Goal: Check status

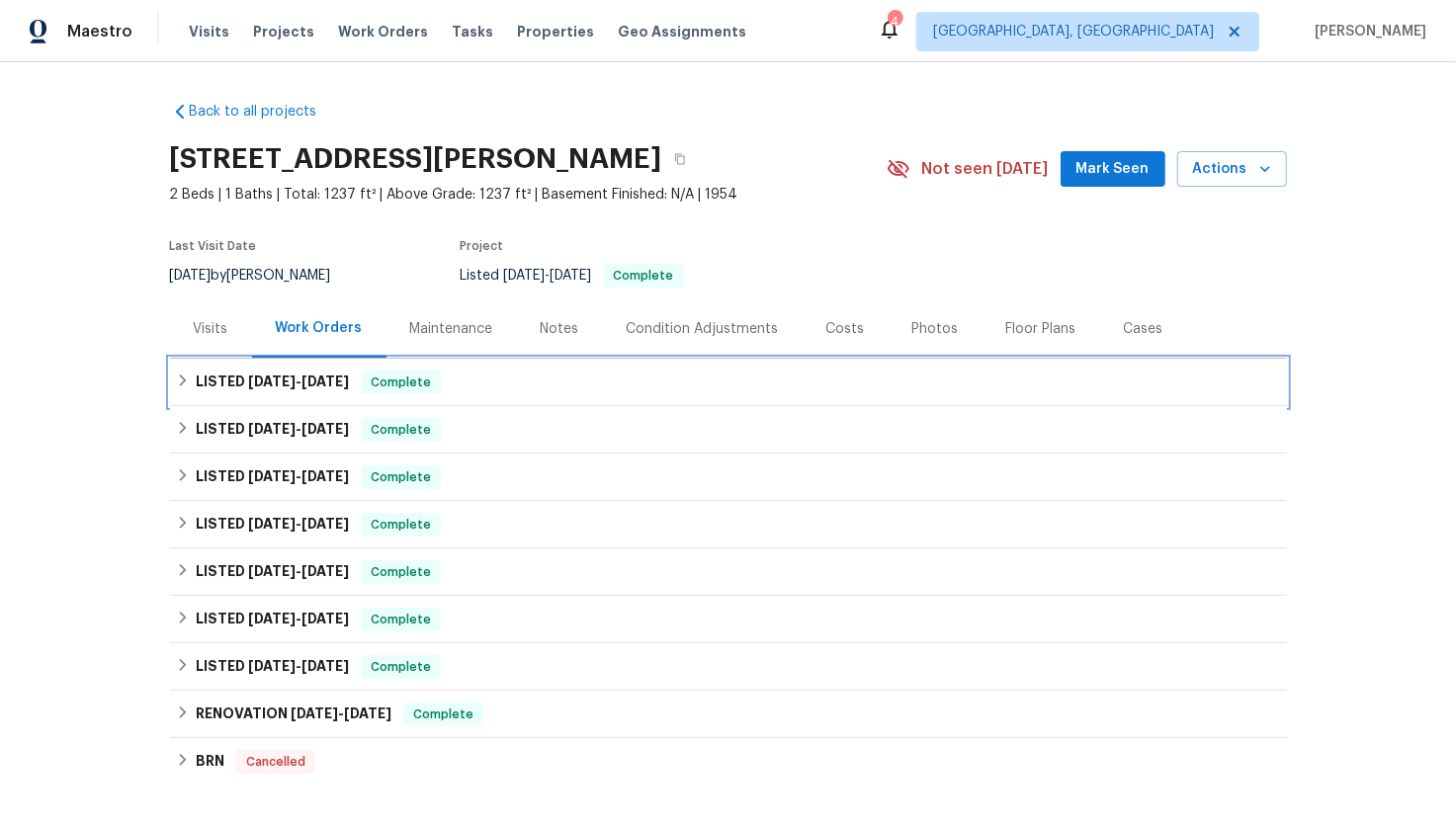
click at [218, 396] on div "LISTED [DATE] - [DATE] Complete" at bounding box center [728, 383] width 1117 height 48
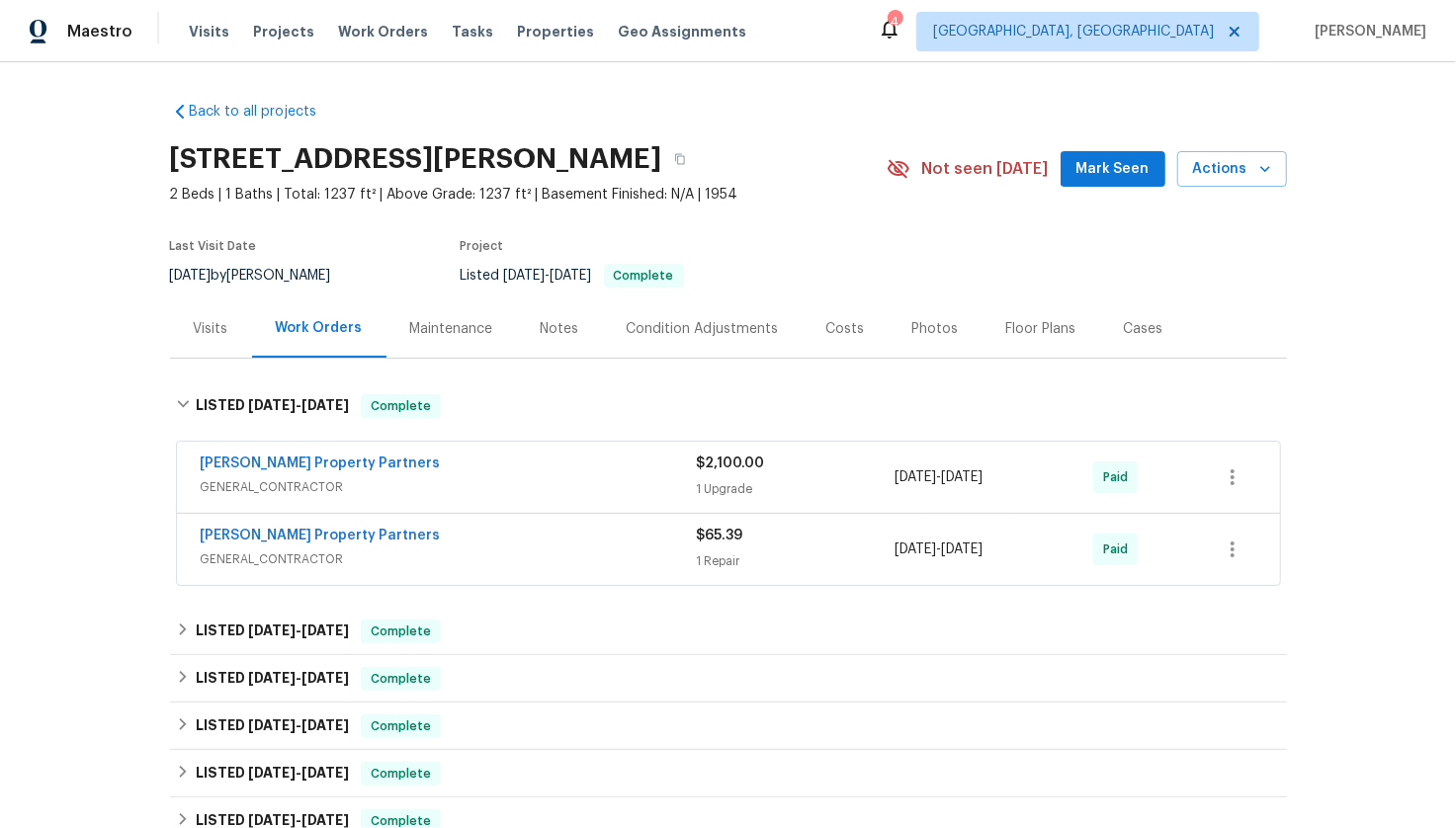
click at [523, 482] on span "GENERAL_CONTRACTOR" at bounding box center [448, 487] width 496 height 20
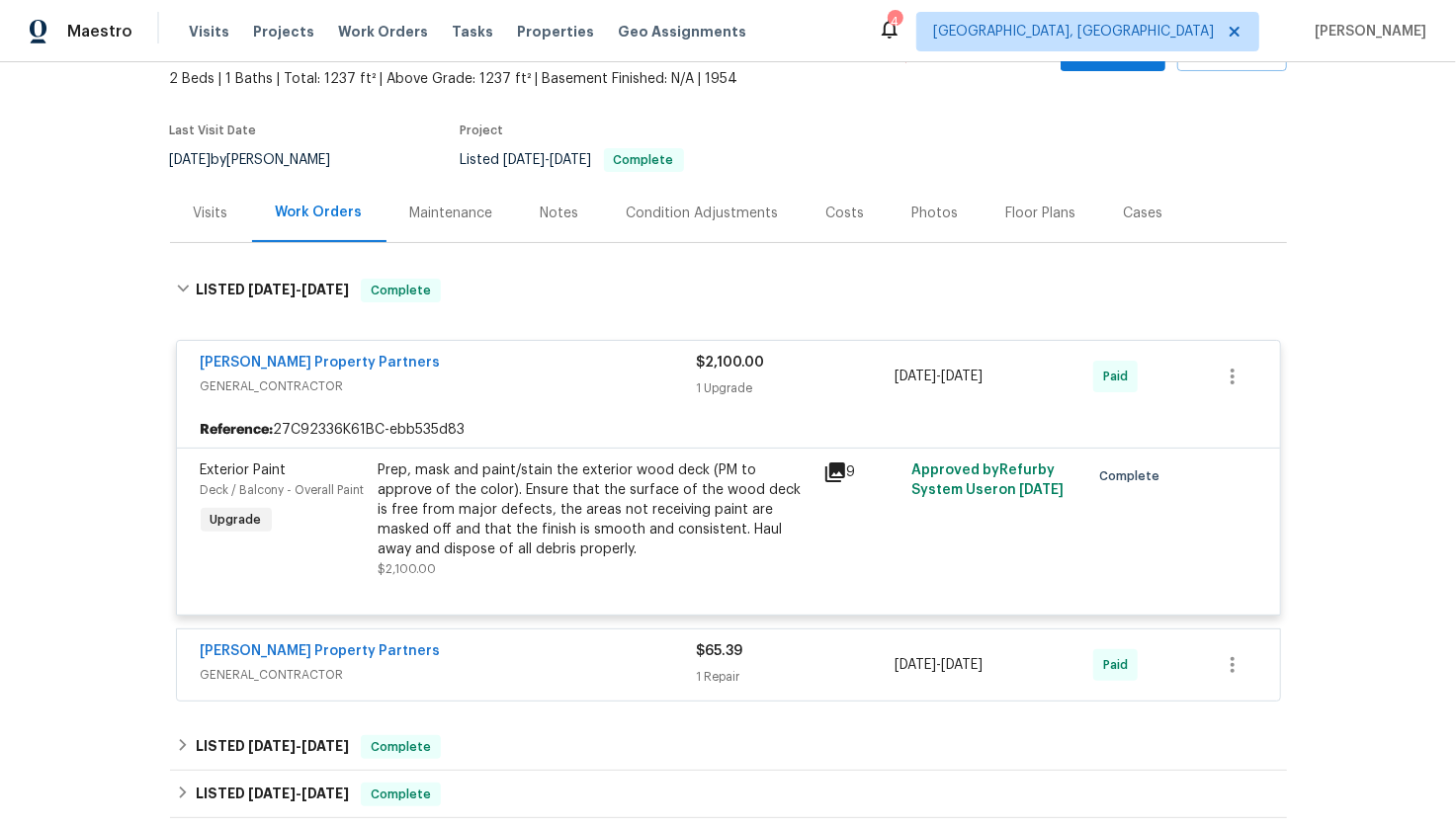
scroll to position [122, 0]
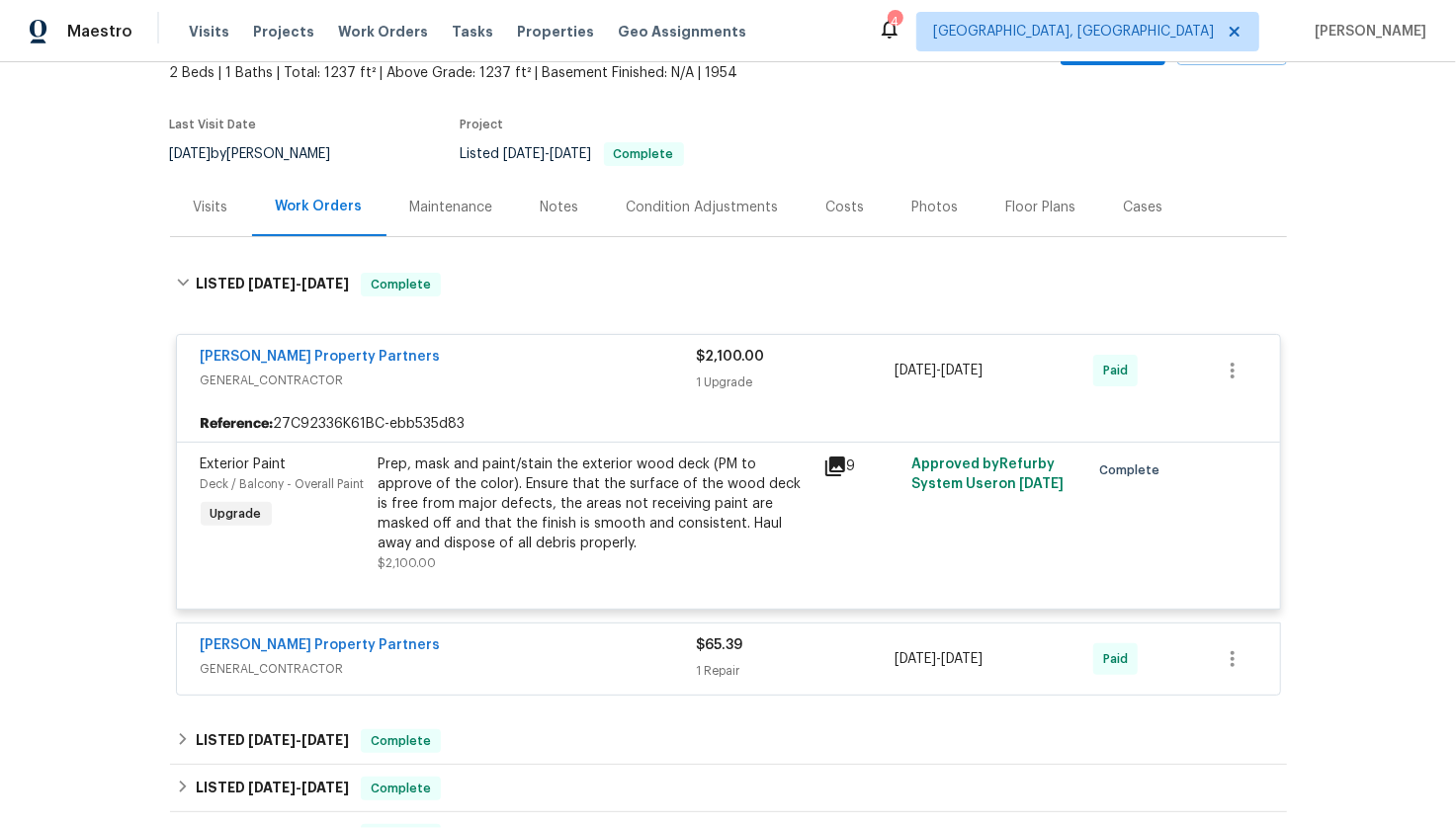
click at [444, 650] on div "[PERSON_NAME] Property Partners" at bounding box center [448, 648] width 496 height 24
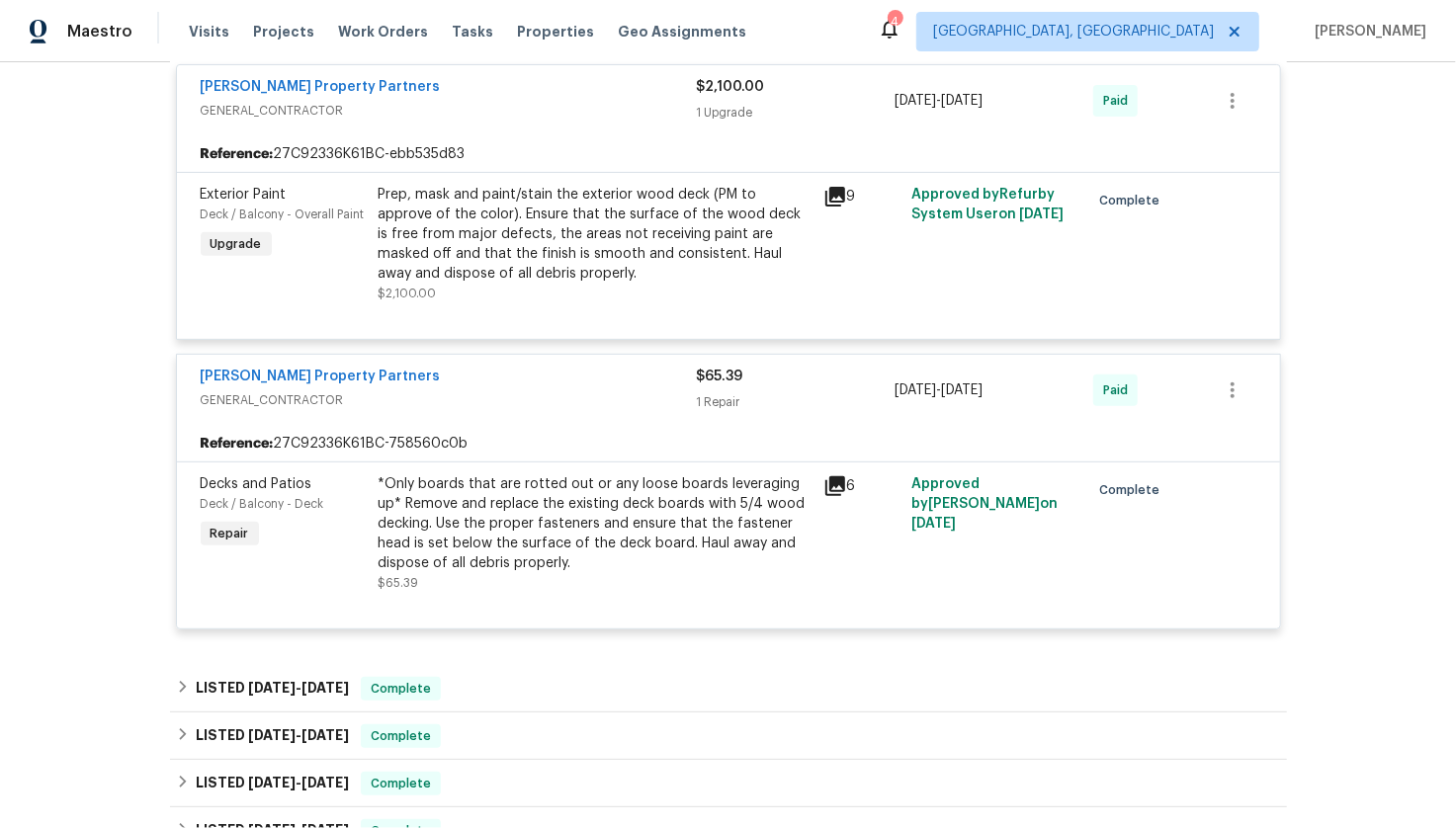
scroll to position [566, 0]
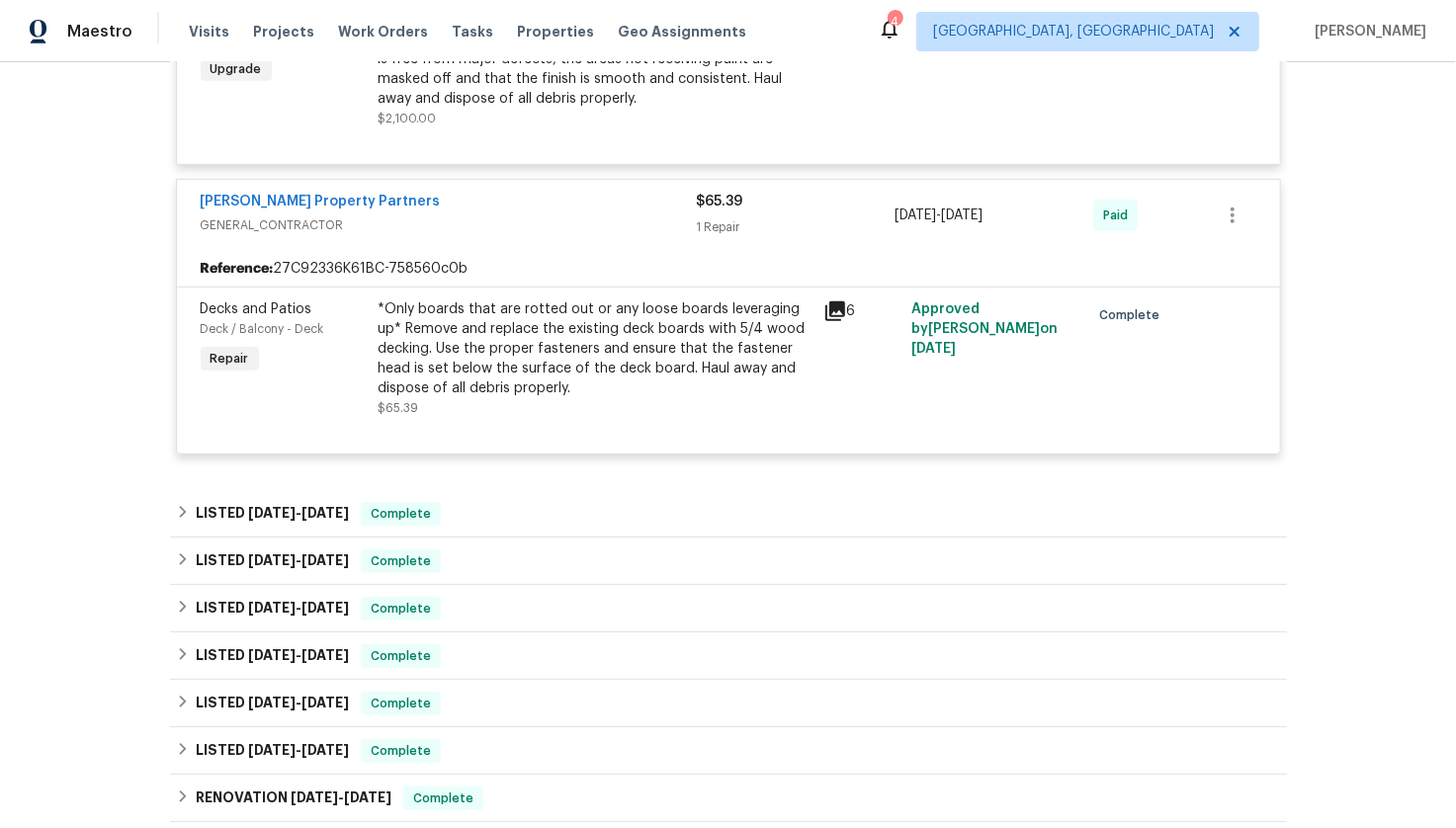
click at [436, 537] on div "LISTED [DATE] - [DATE] Complete VRX Photography PHOTOGRAPHY $120.00 1 Repair [D…" at bounding box center [728, 561] width 1117 height 48
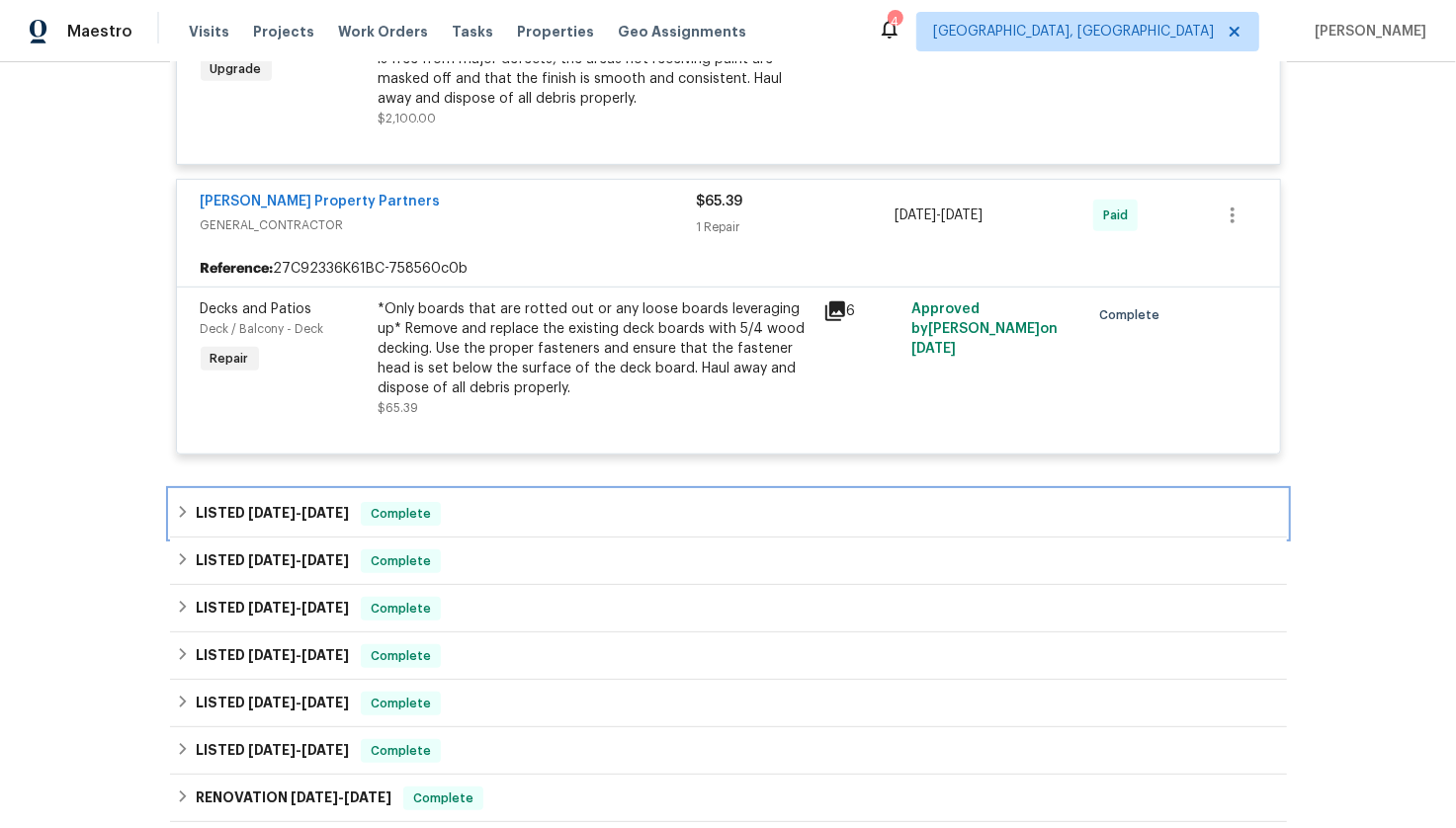
click at [426, 508] on span "Complete" at bounding box center [401, 514] width 76 height 20
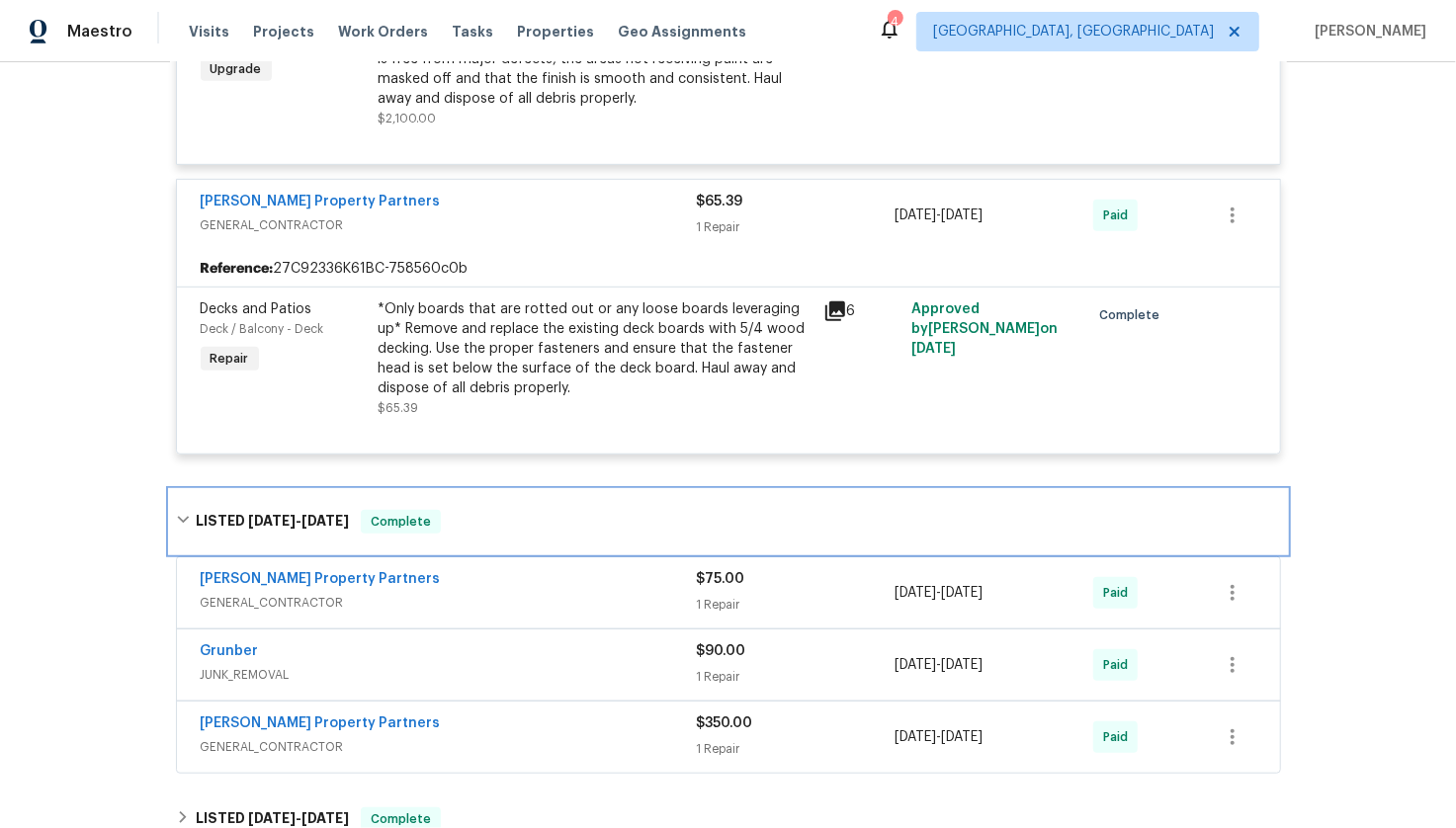
scroll to position [818, 0]
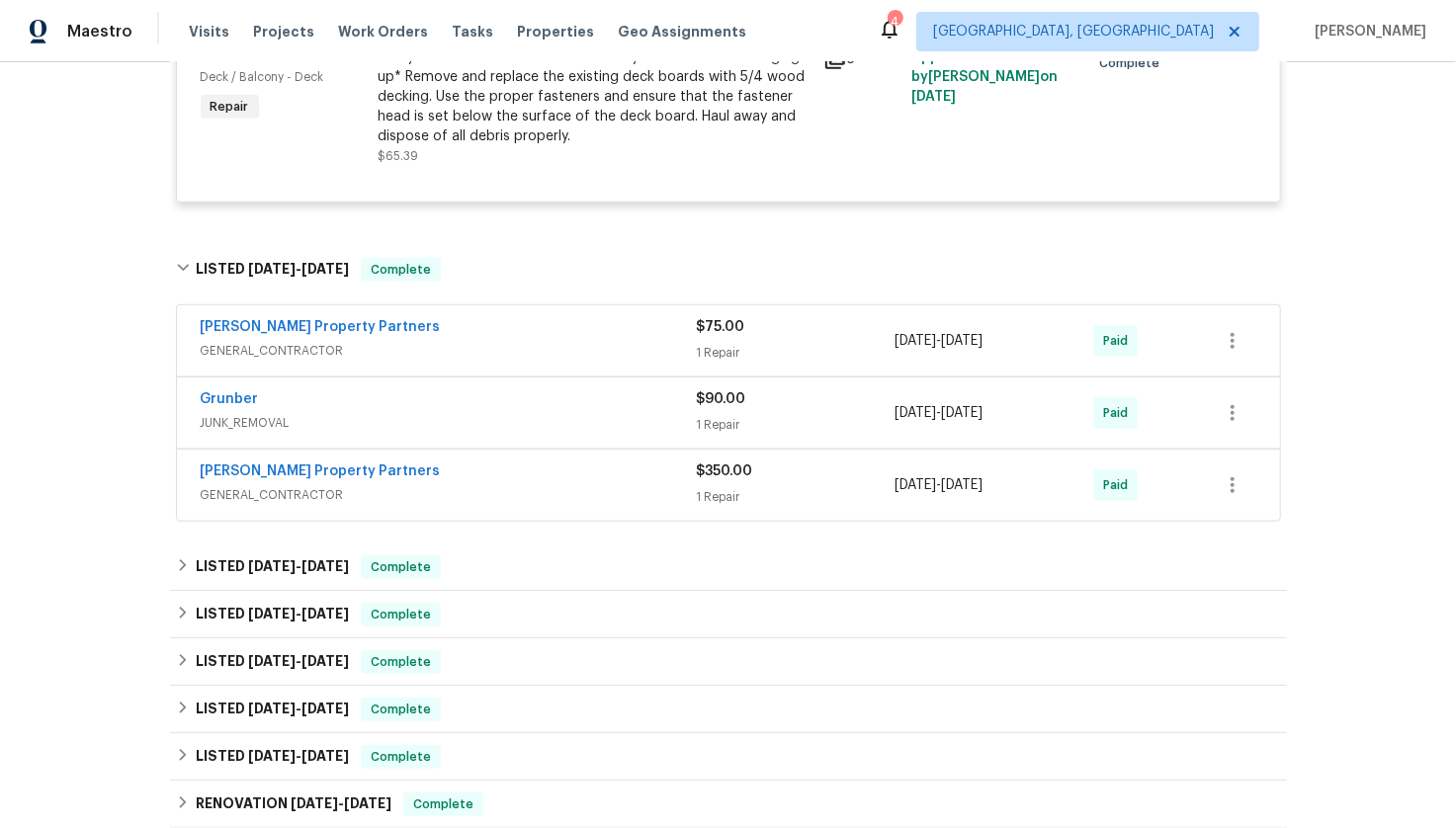
click at [507, 329] on div "[PERSON_NAME] Property Partners" at bounding box center [448, 329] width 496 height 24
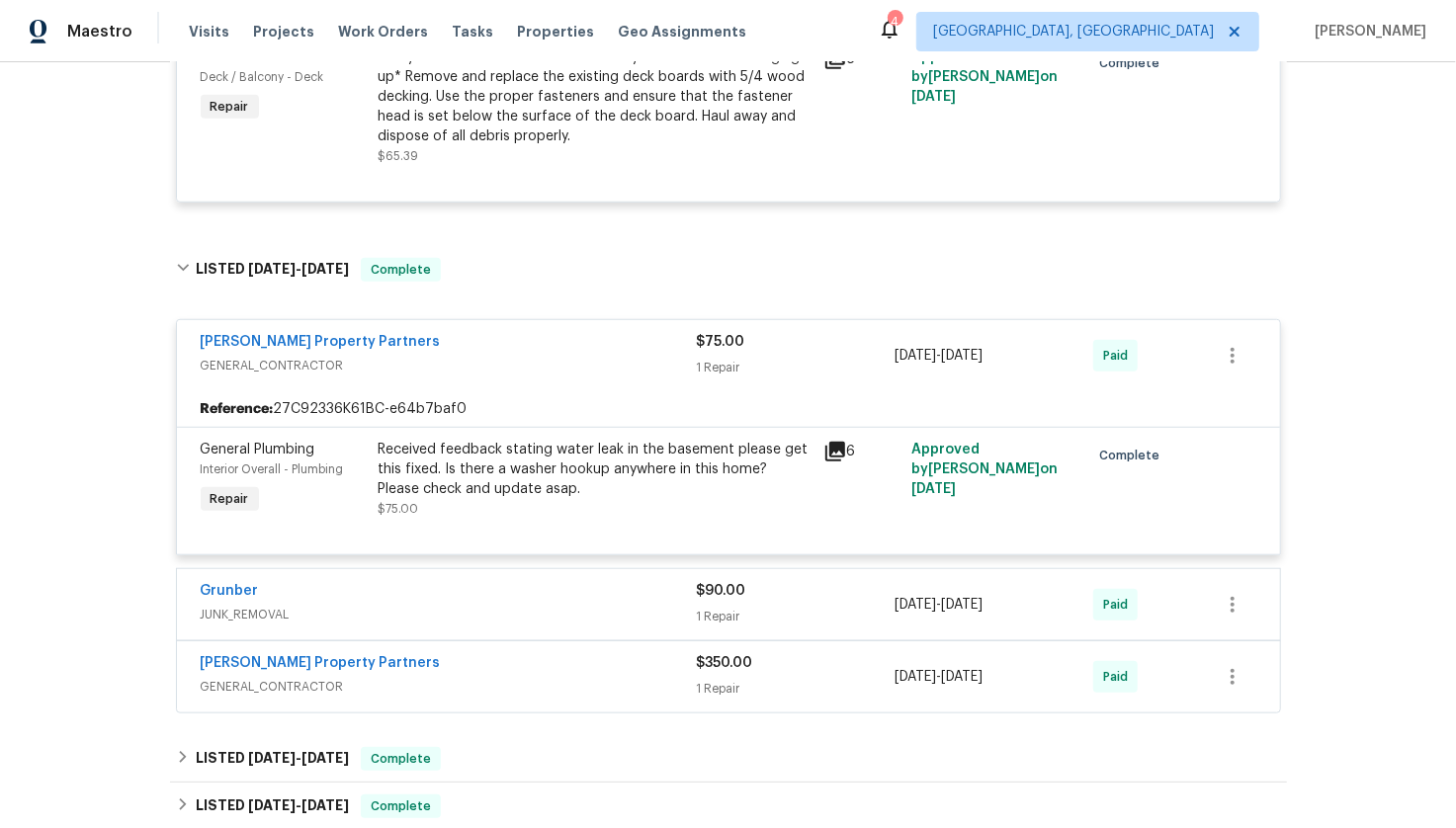
click at [451, 591] on div "Grunber" at bounding box center [448, 593] width 496 height 24
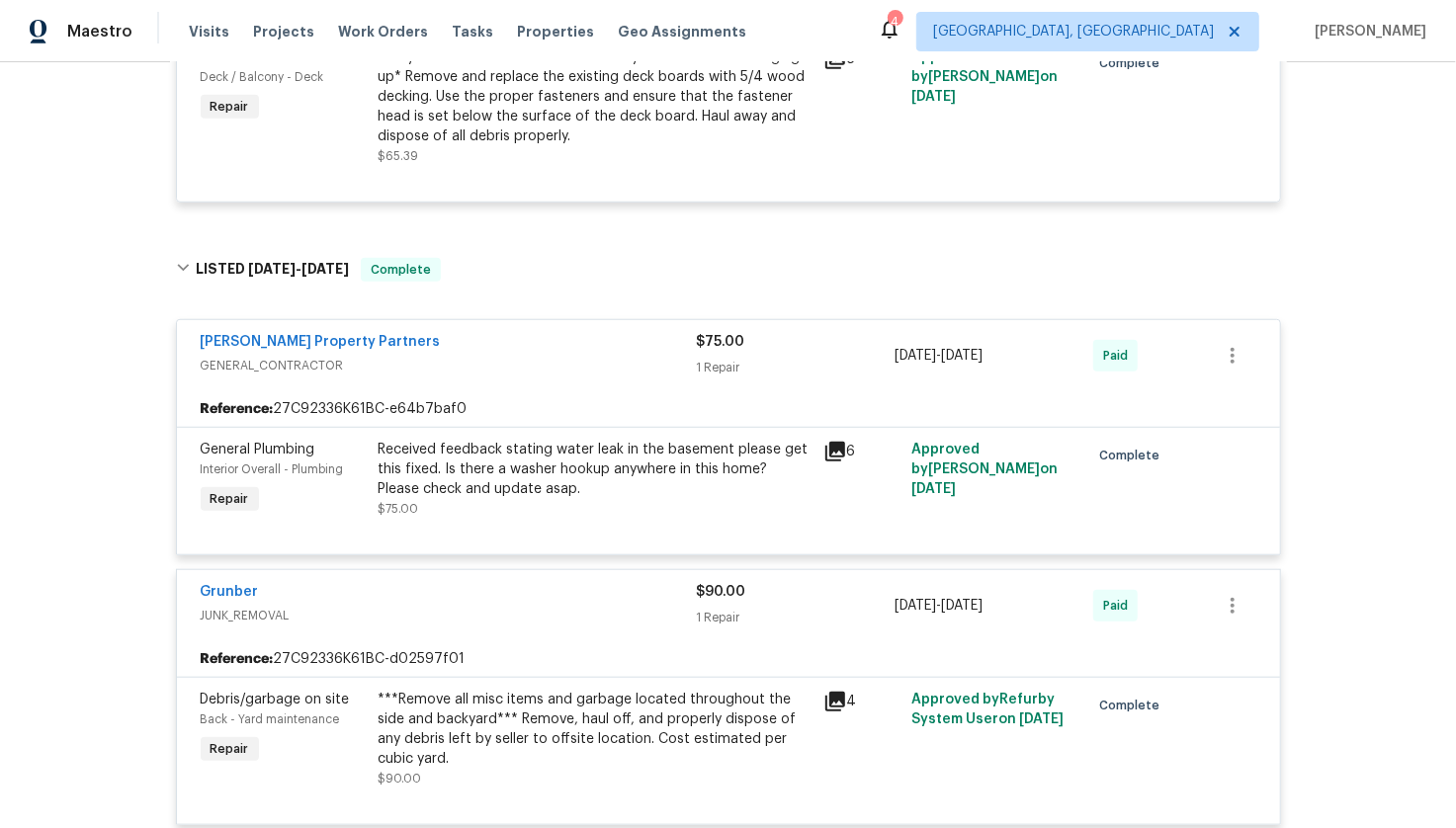
scroll to position [1251, 0]
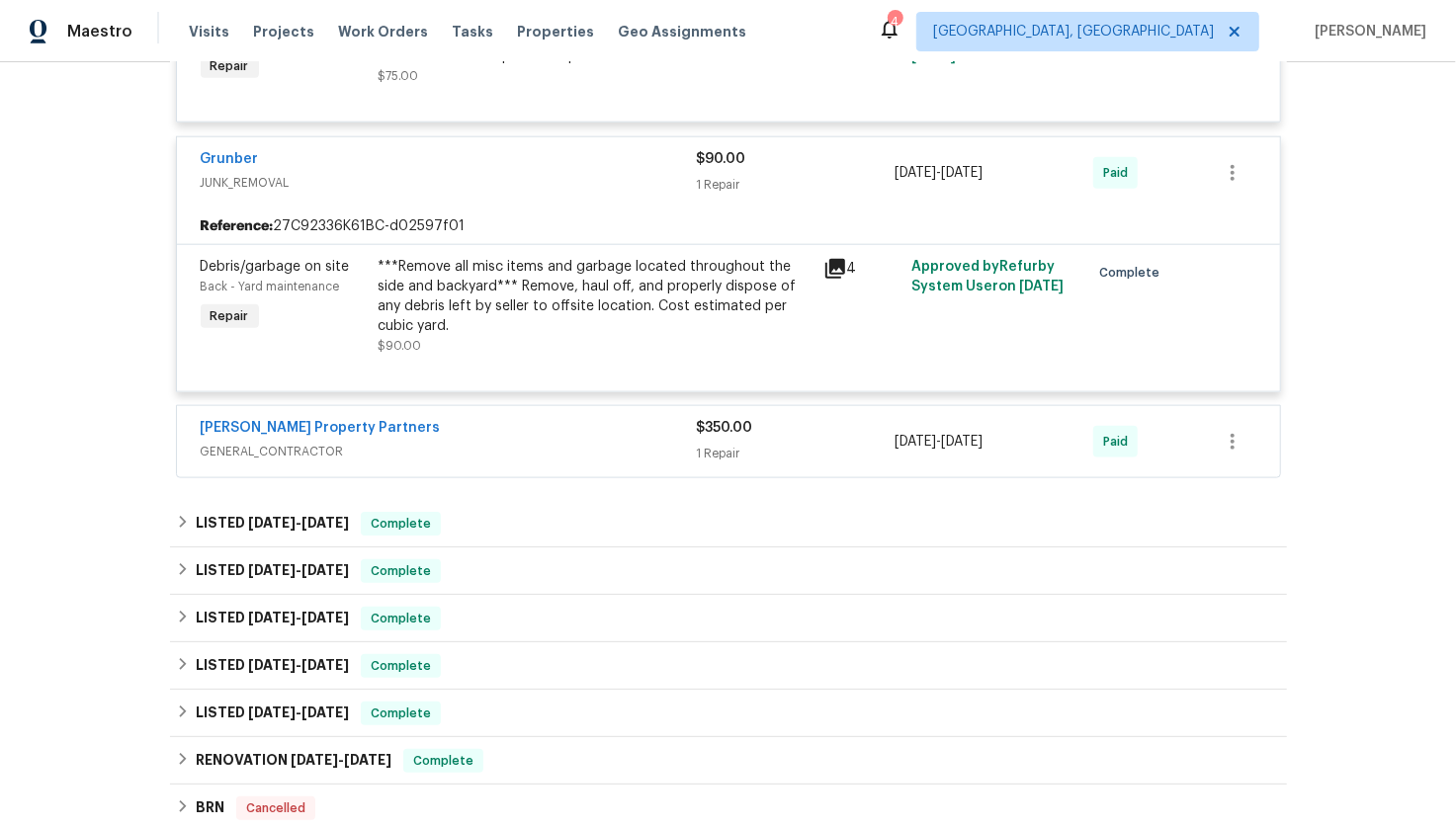
click at [456, 464] on div "[PERSON_NAME] Property Partners GENERAL_CONTRACTOR $350.00 1 Repair [DATE] - [D…" at bounding box center [728, 442] width 1103 height 71
click at [455, 446] on span "GENERAL_CONTRACTOR" at bounding box center [448, 451] width 496 height 20
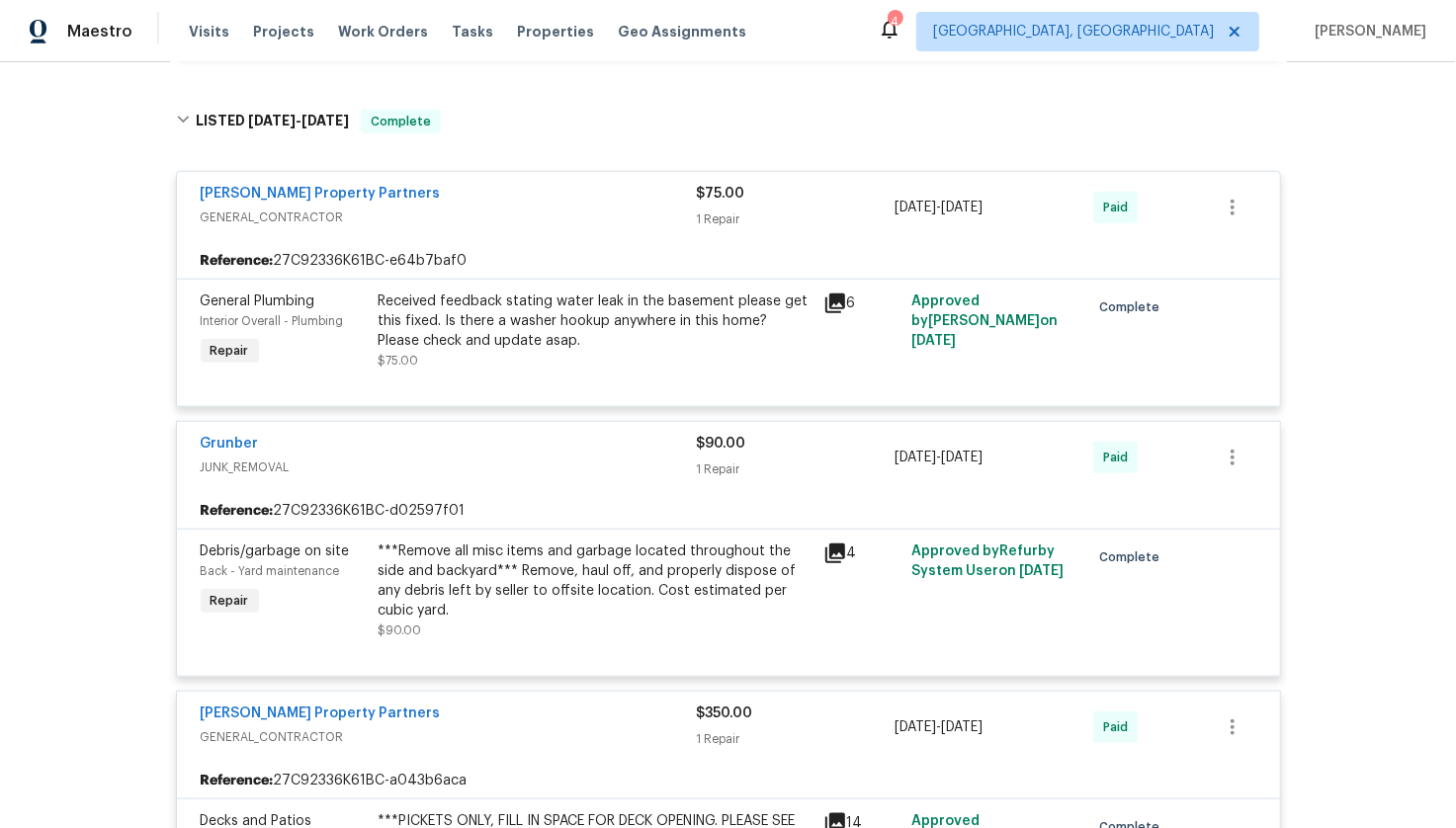
scroll to position [965, 0]
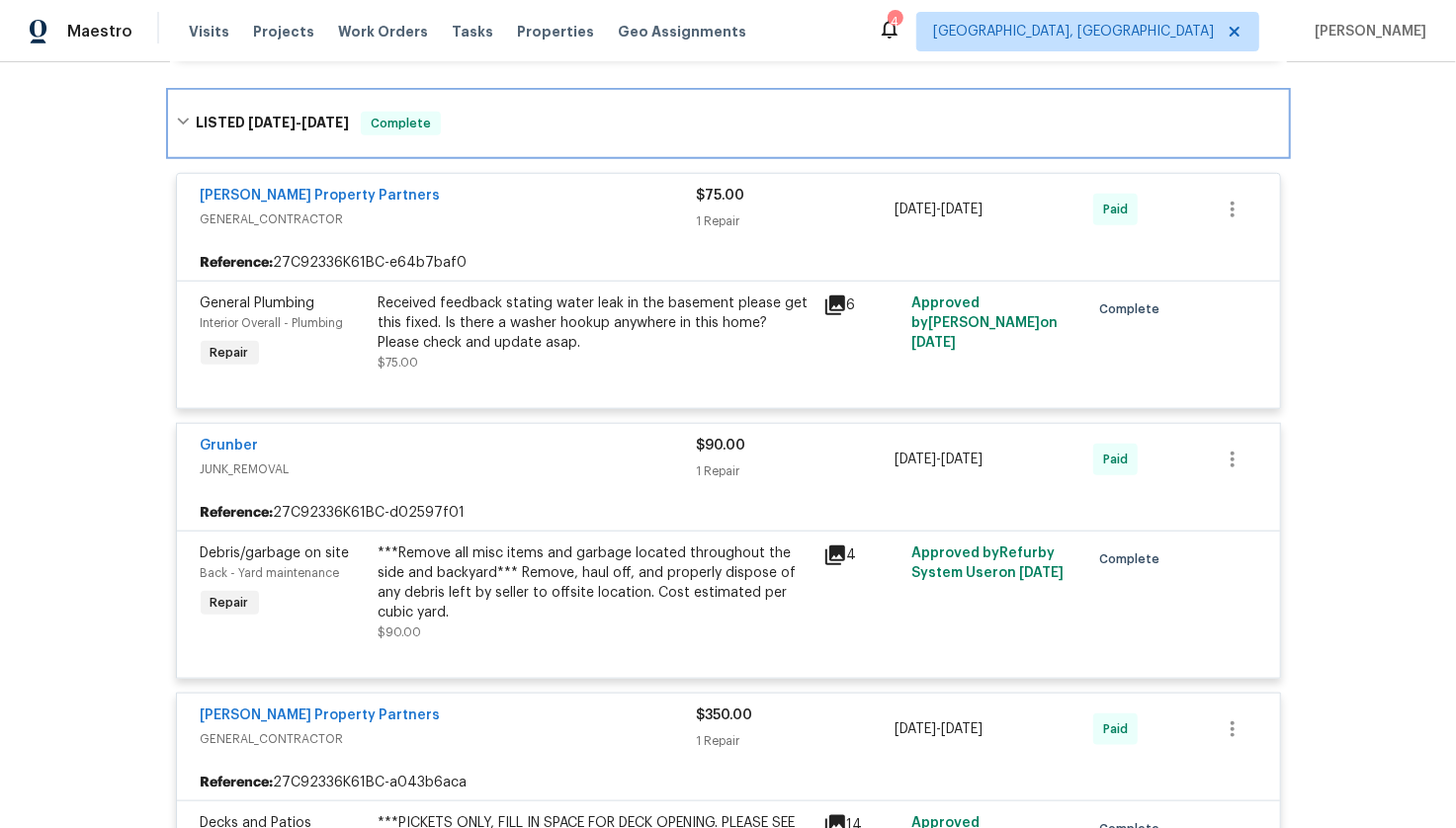
click at [216, 116] on h6 "LISTED [DATE] - [DATE]" at bounding box center [272, 124] width 153 height 24
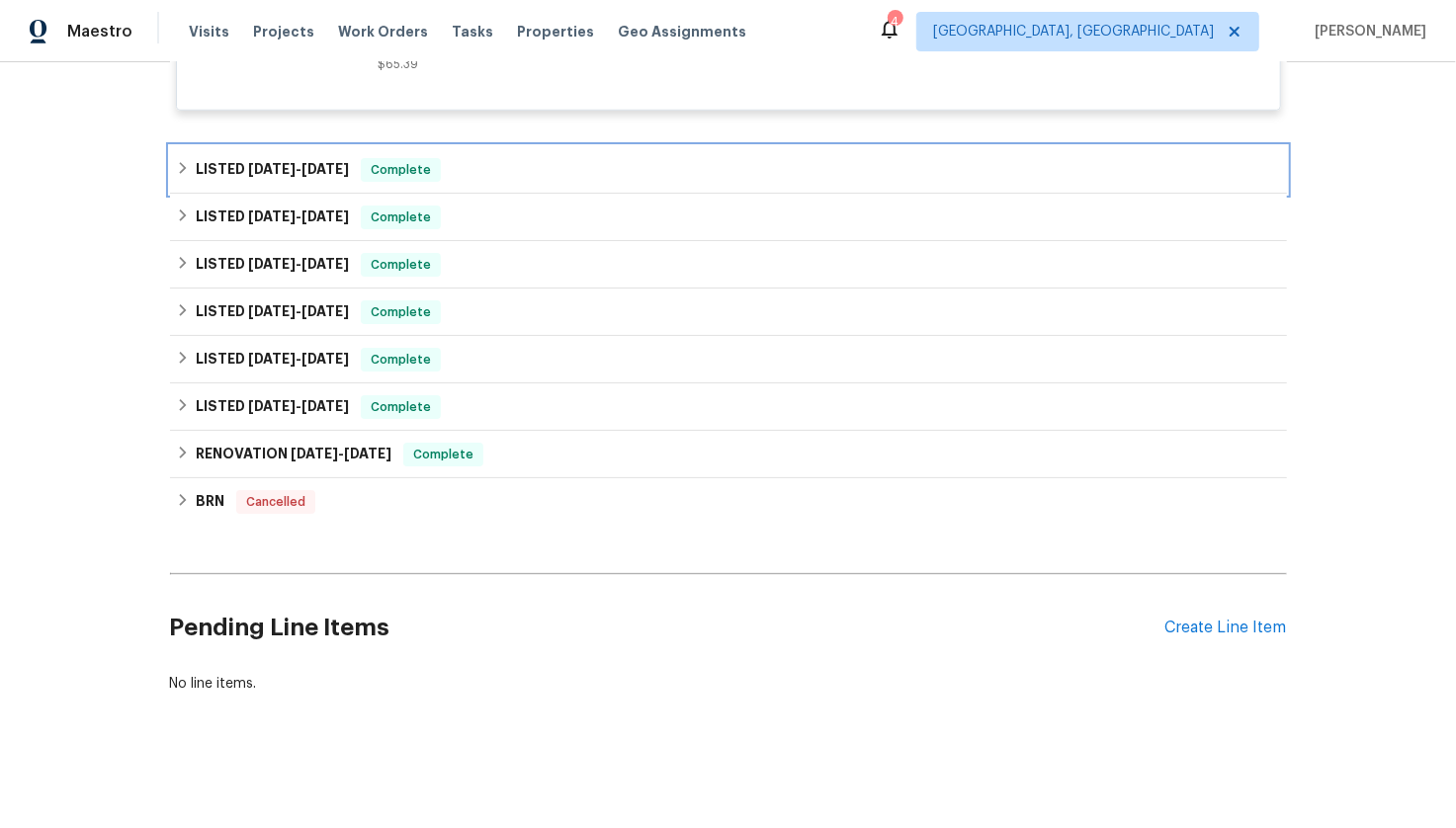
scroll to position [907, 0]
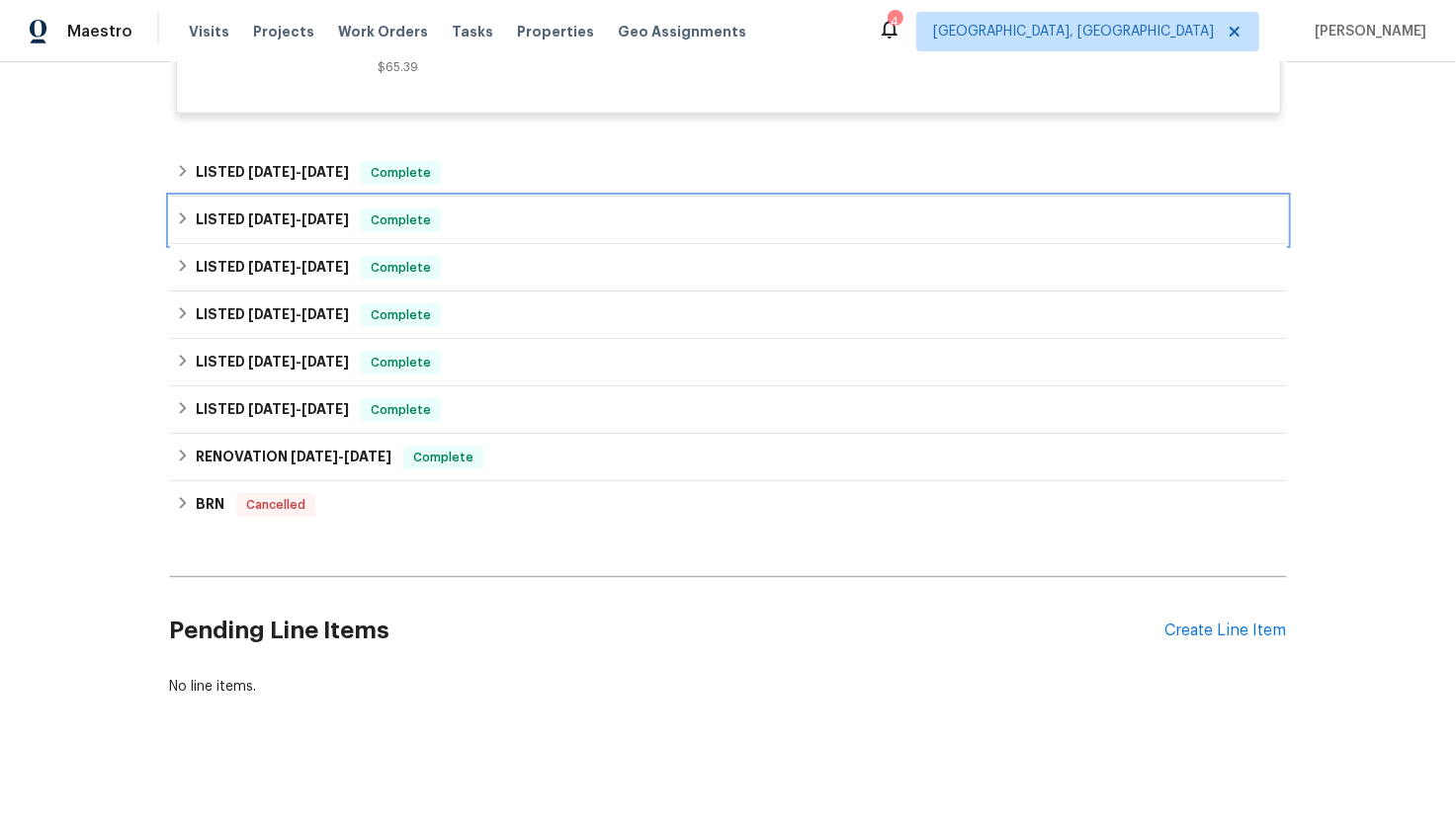
click at [198, 225] on h6 "LISTED [DATE] - [DATE]" at bounding box center [272, 220] width 153 height 24
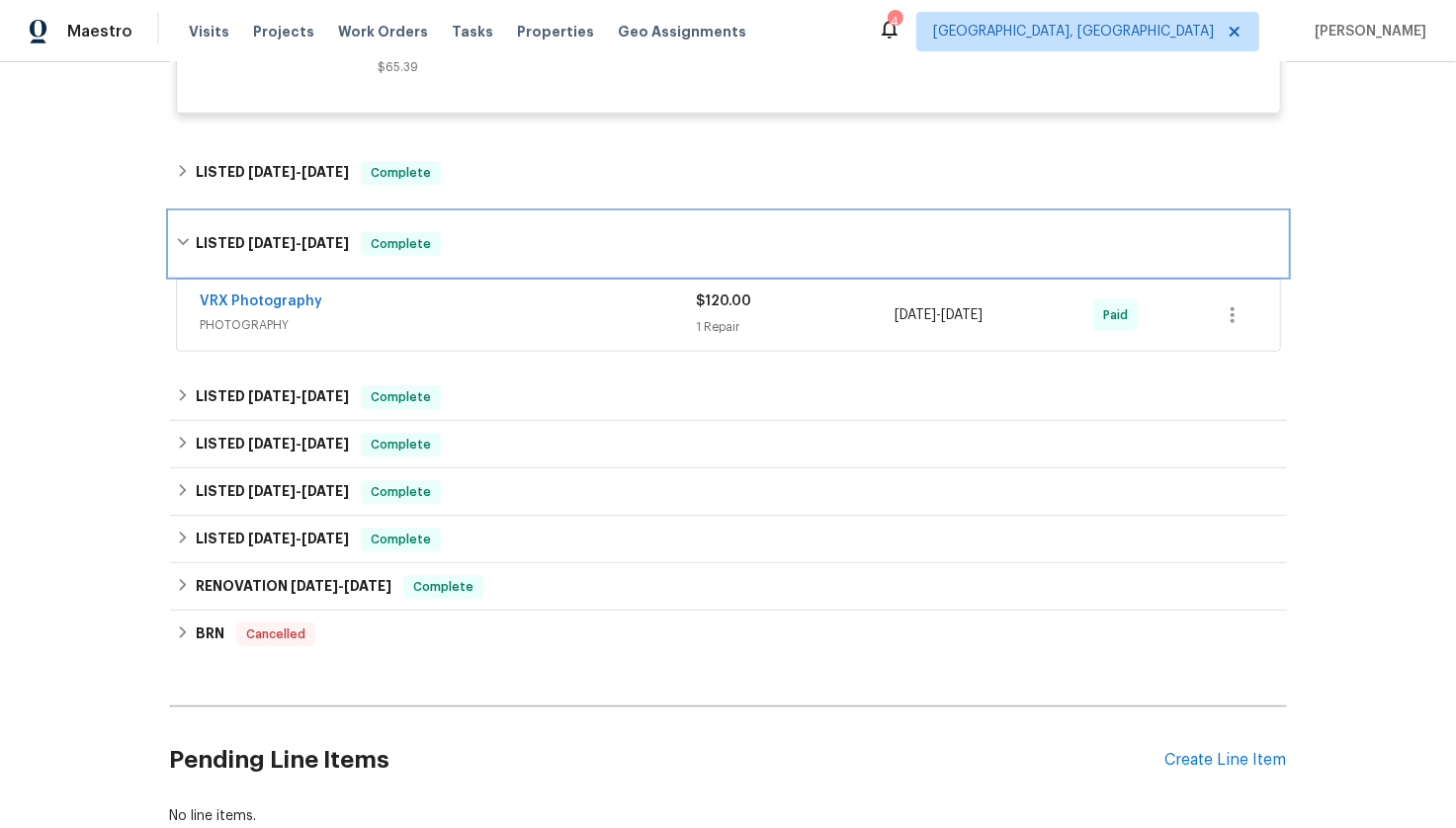
click at [182, 238] on icon at bounding box center [182, 242] width 14 height 14
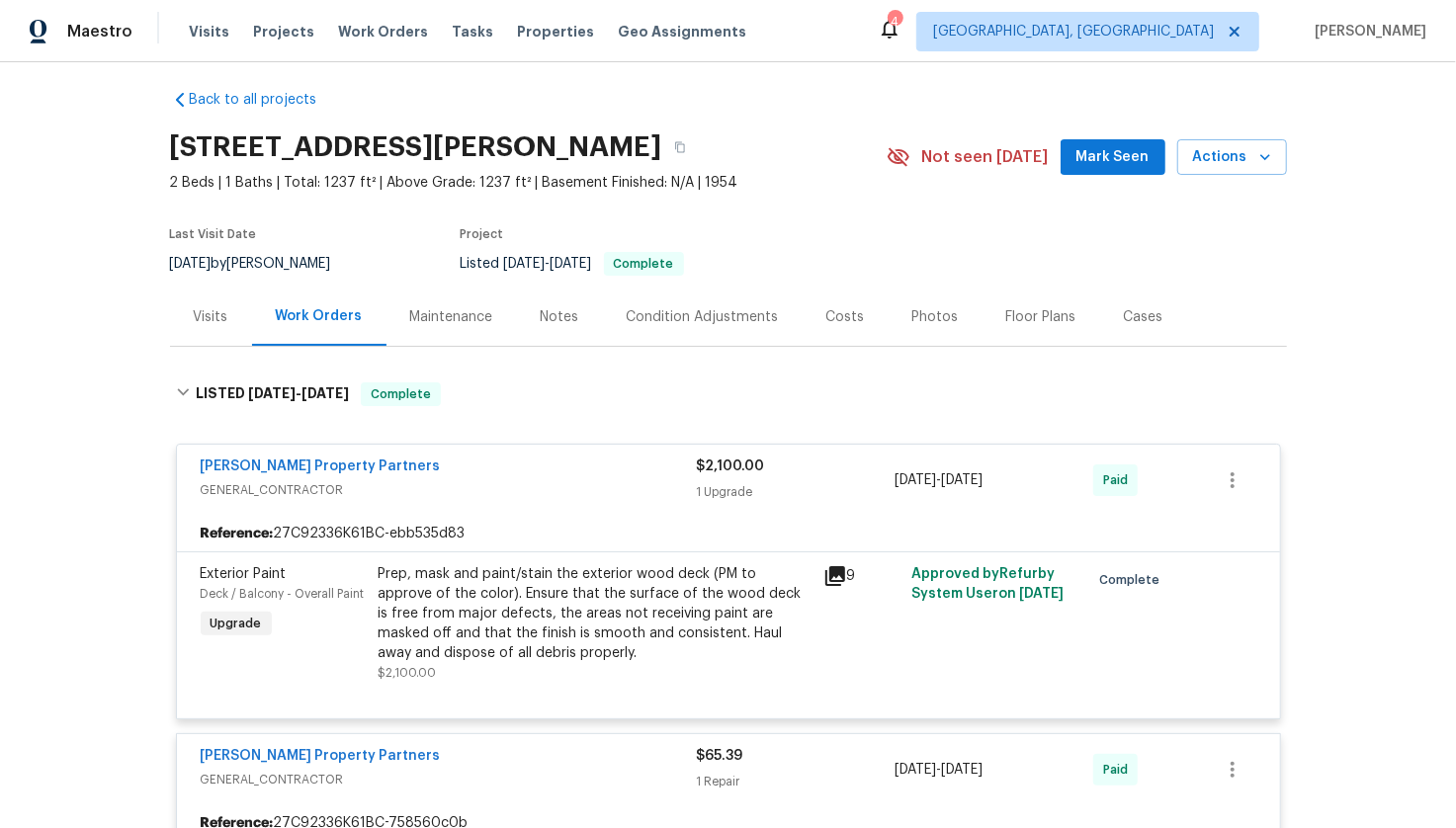
scroll to position [5, 0]
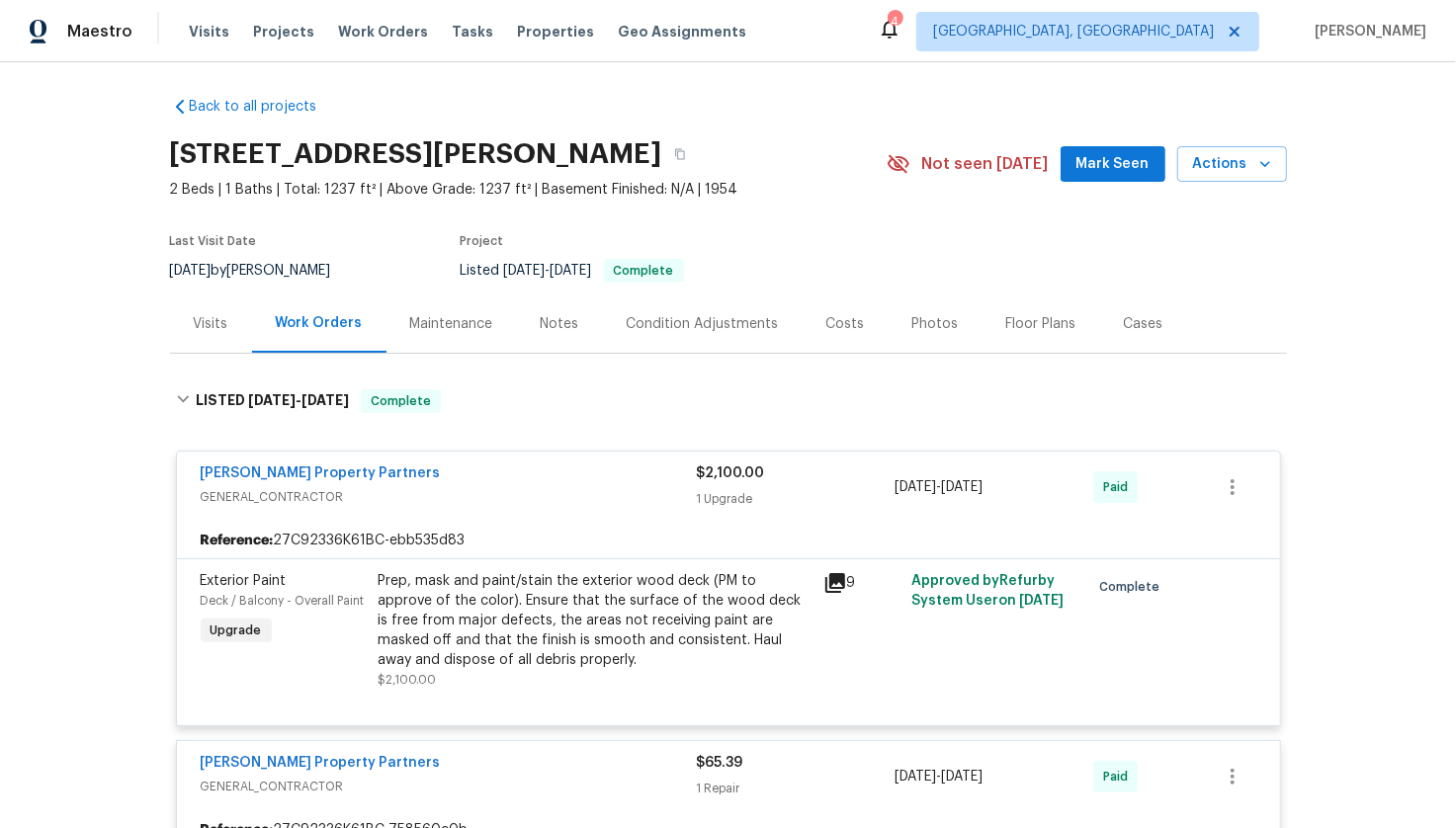
click at [240, 337] on div "Visits" at bounding box center [210, 323] width 82 height 59
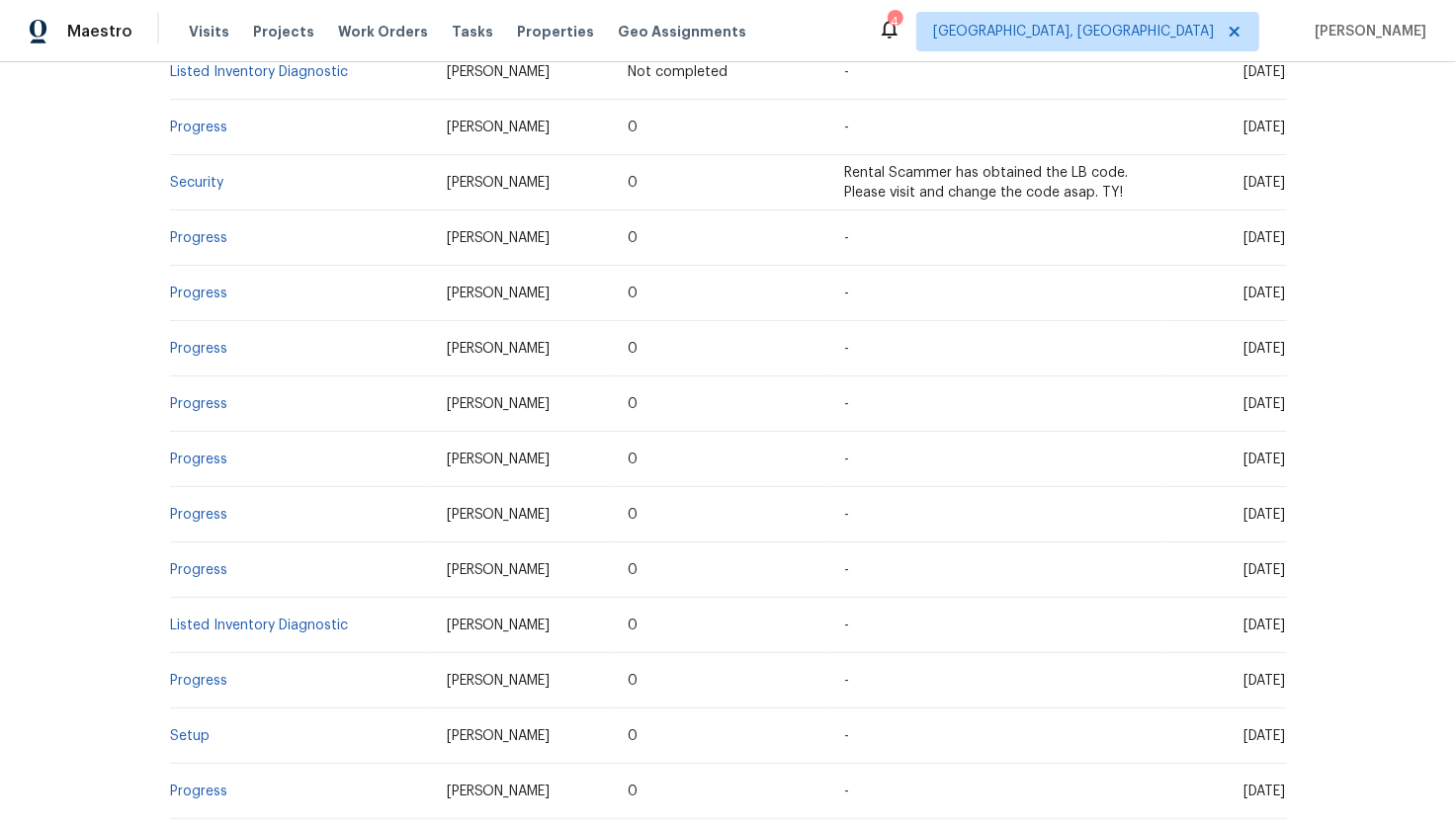
scroll to position [460, 0]
